Goal: Check status: Check status

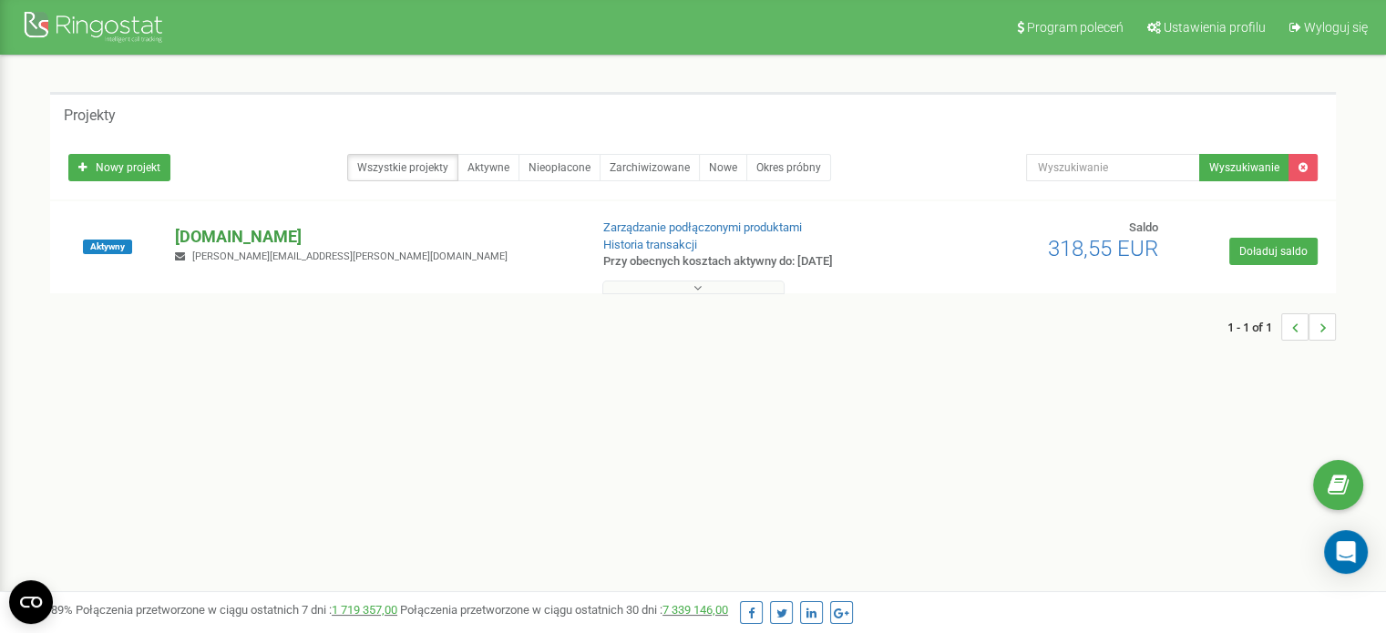
click at [247, 233] on p "[DOMAIN_NAME]" at bounding box center [374, 237] width 398 height 24
click at [215, 242] on p "[DOMAIN_NAME]" at bounding box center [374, 237] width 398 height 24
click at [185, 243] on p "[DOMAIN_NAME]" at bounding box center [374, 237] width 398 height 24
click at [241, 229] on p "[DOMAIN_NAME]" at bounding box center [374, 237] width 398 height 24
click at [115, 254] on div "Aktywny" at bounding box center [108, 247] width 107 height 55
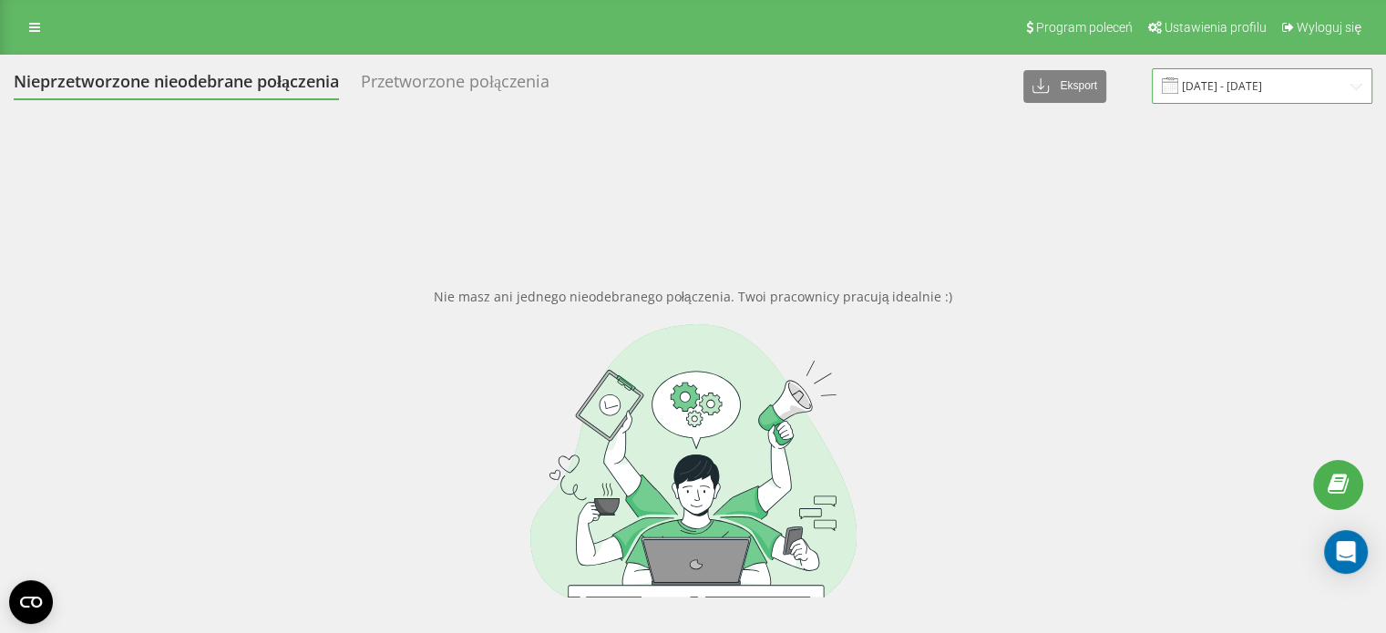
click at [1277, 90] on input "[DATE] - [DATE]" at bounding box center [1262, 86] width 221 height 36
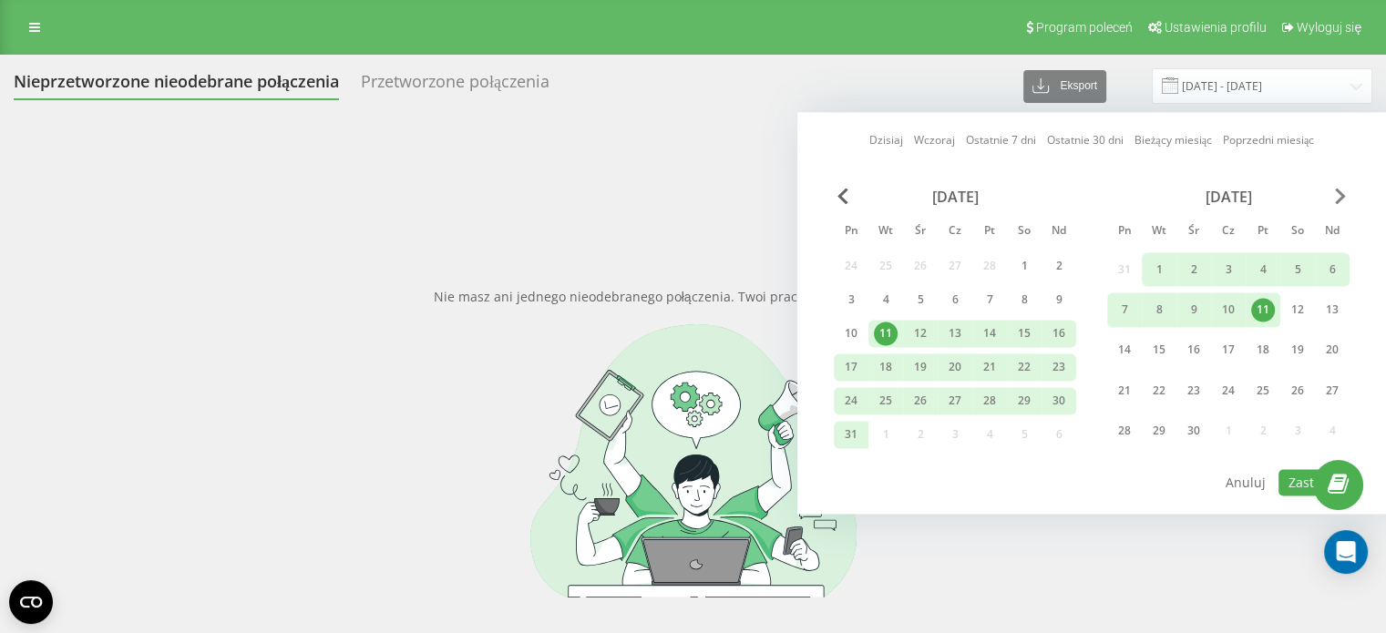
click at [1345, 189] on div "kwiecień 2025" at bounding box center [1228, 197] width 242 height 18
click at [1341, 189] on span "Next Month" at bounding box center [1340, 196] width 11 height 16
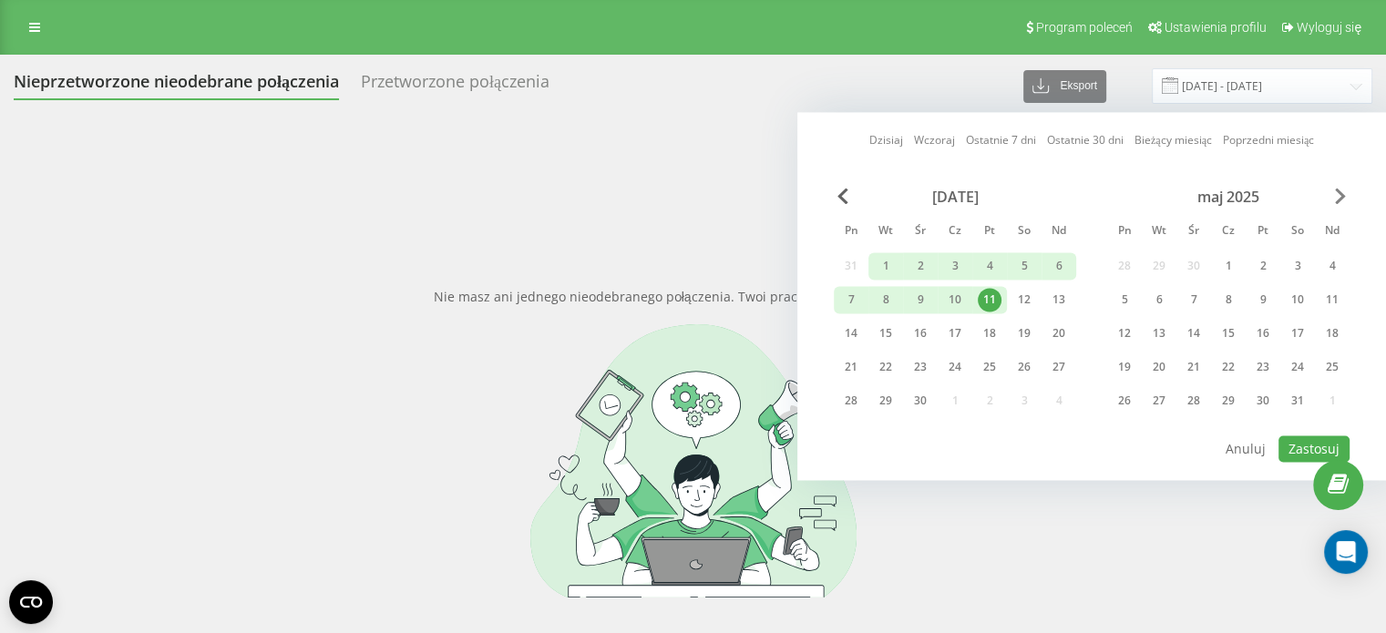
click at [1341, 189] on span "Next Month" at bounding box center [1340, 196] width 11 height 16
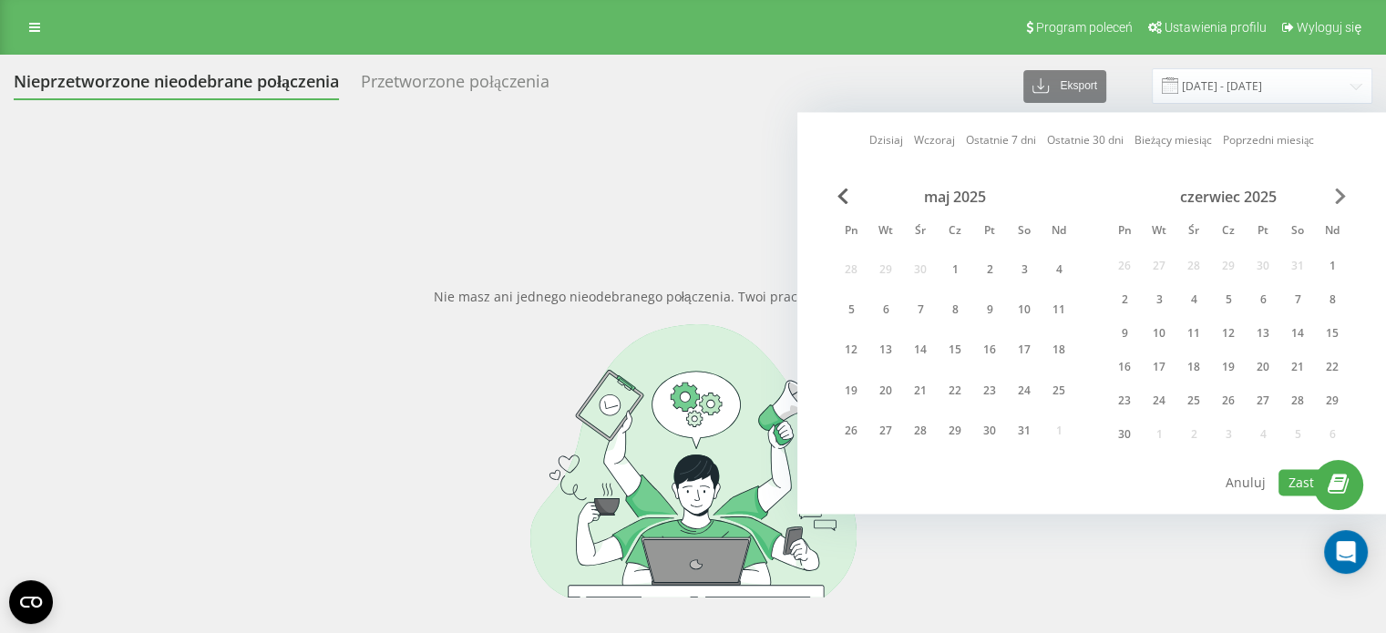
click at [1341, 189] on span "Next Month" at bounding box center [1340, 196] width 11 height 16
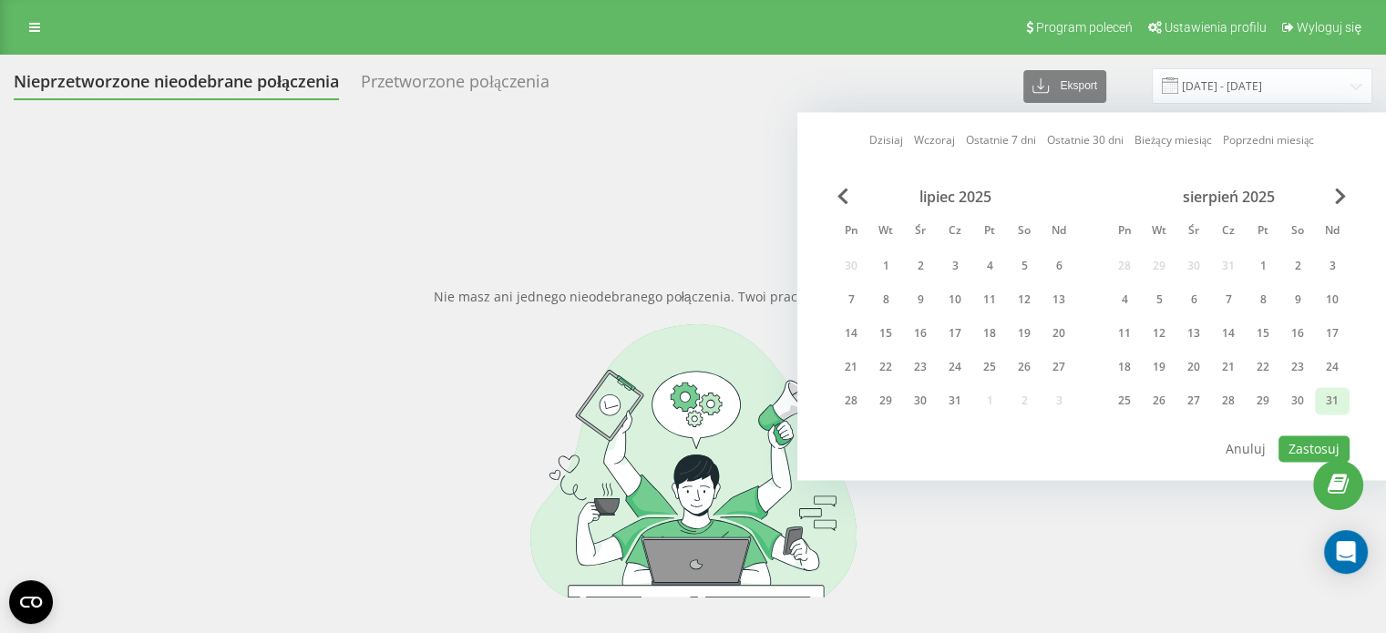
click at [1334, 389] on div "31" at bounding box center [1332, 401] width 24 height 24
click at [1330, 264] on div "3" at bounding box center [1332, 266] width 24 height 24
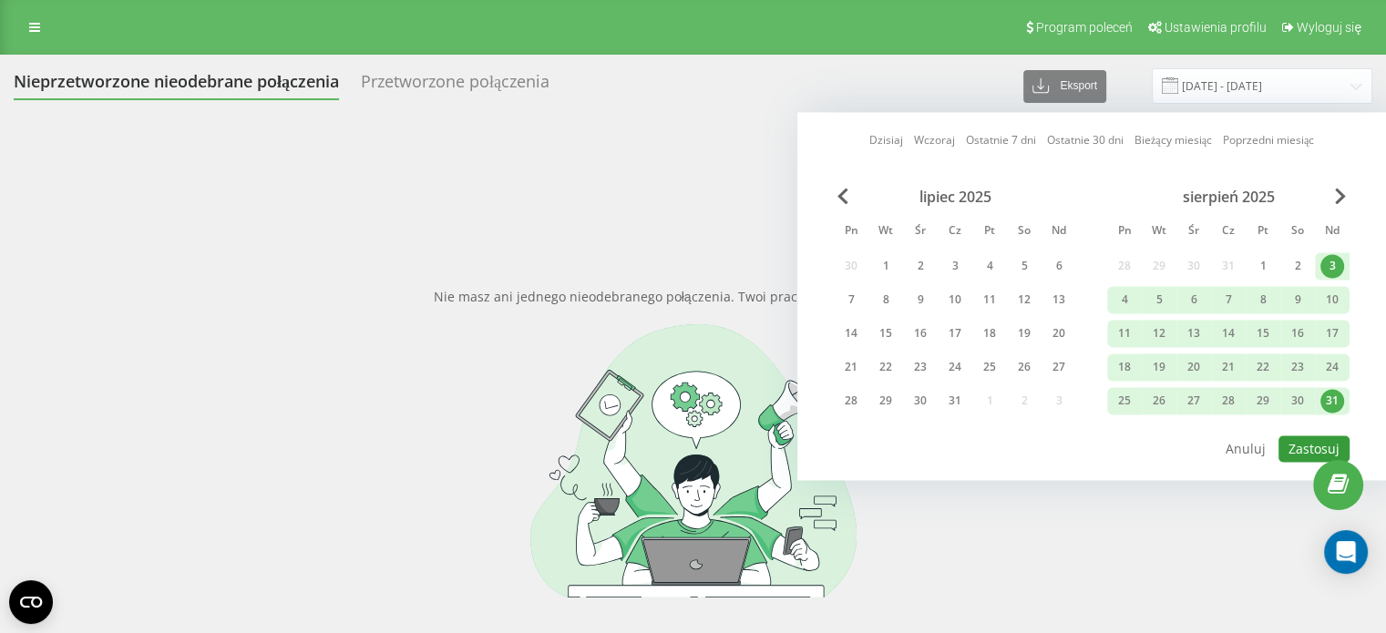
drag, startPoint x: 1308, startPoint y: 440, endPoint x: 1205, endPoint y: 478, distance: 109.9
click at [1307, 440] on button "Zastosuj" at bounding box center [1313, 449] width 71 height 26
type input "03.08.2025 - 31.08.2025"
